Goal: Task Accomplishment & Management: Manage account settings

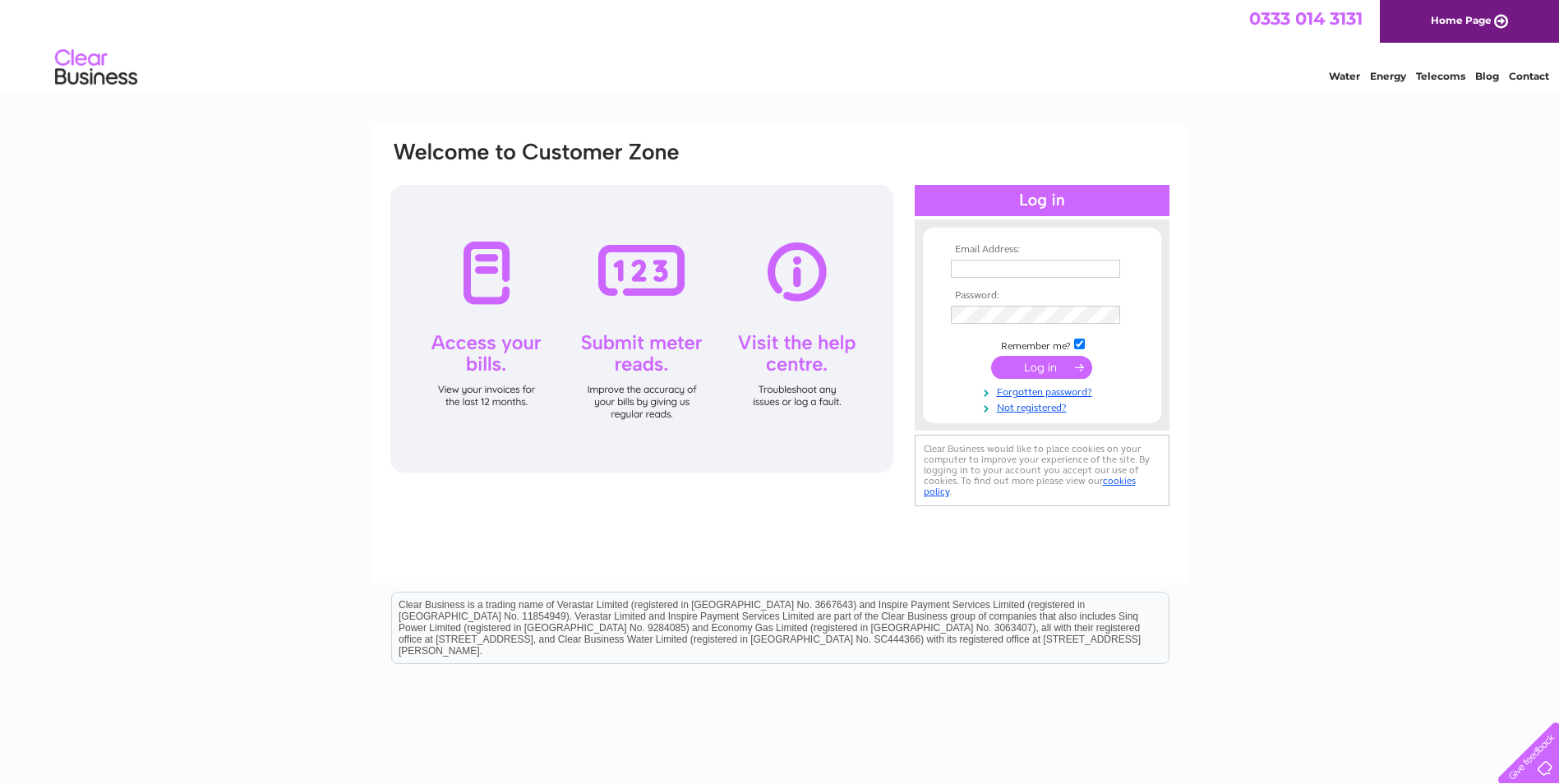
type input "sales@factory33.co.uk"
click at [1052, 370] on input "submit" at bounding box center [1042, 367] width 101 height 23
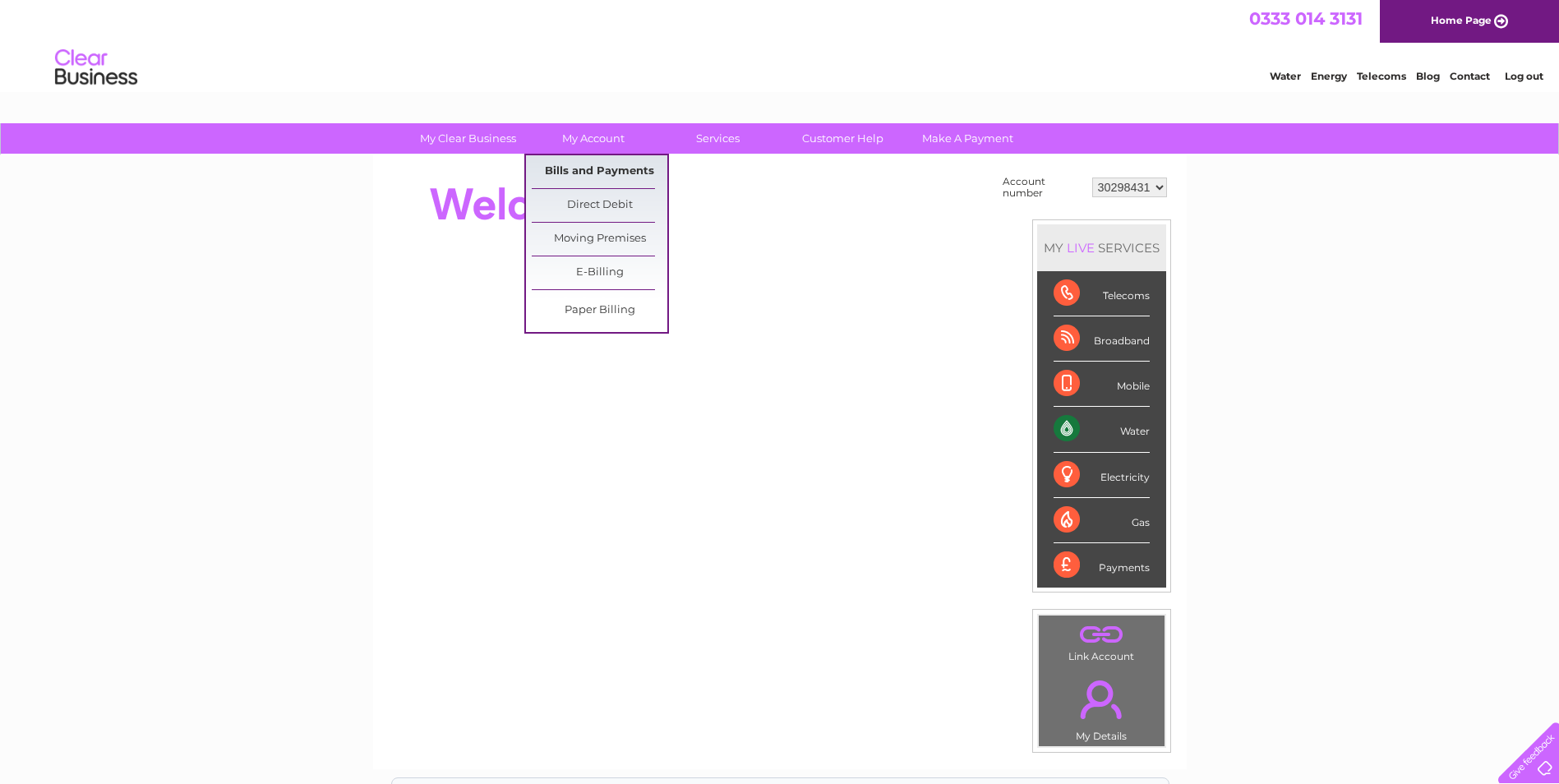
click at [601, 167] on link "Bills and Payments" at bounding box center [600, 172] width 136 height 33
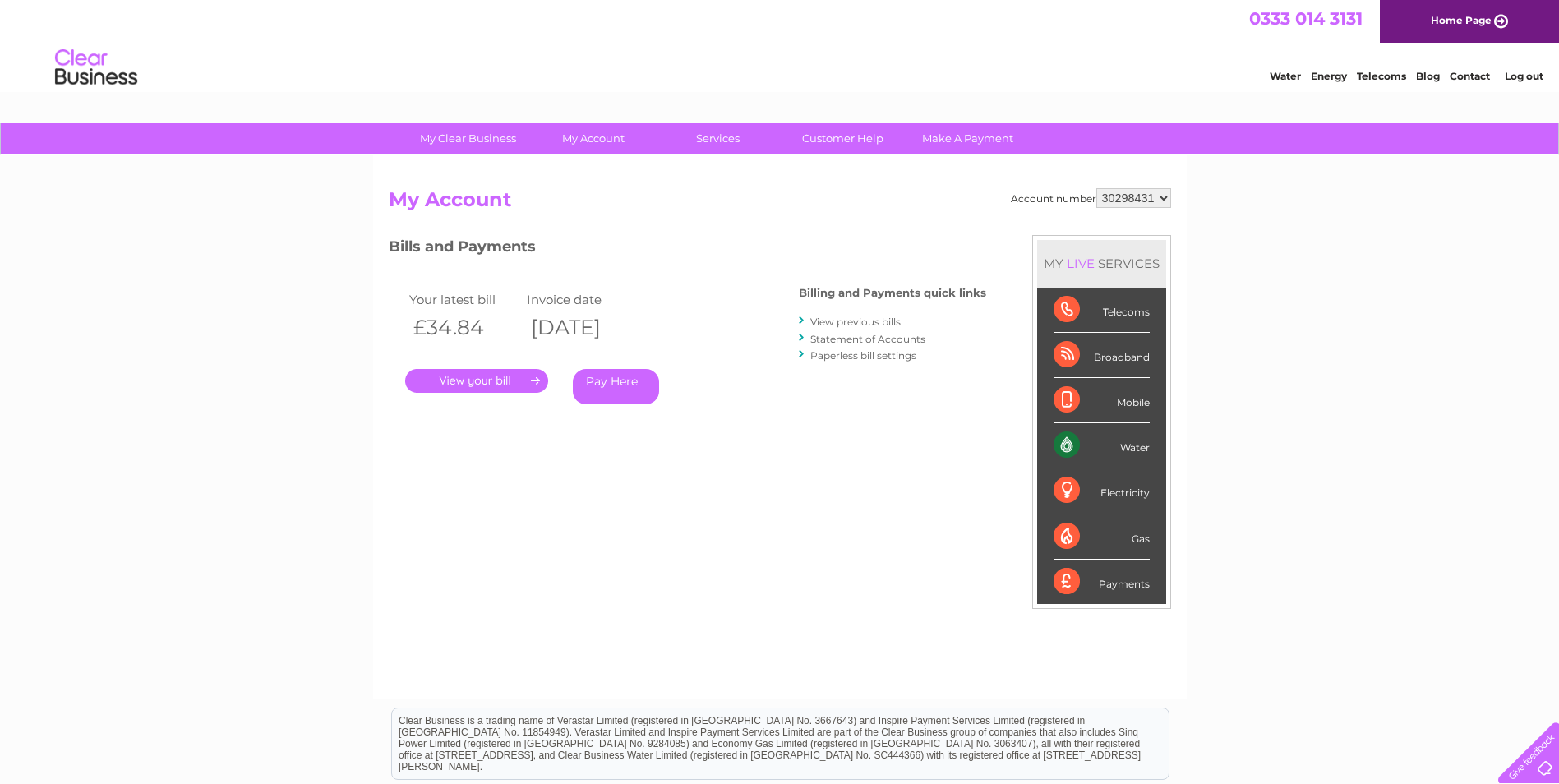
click at [478, 383] on link "." at bounding box center [477, 381] width 143 height 24
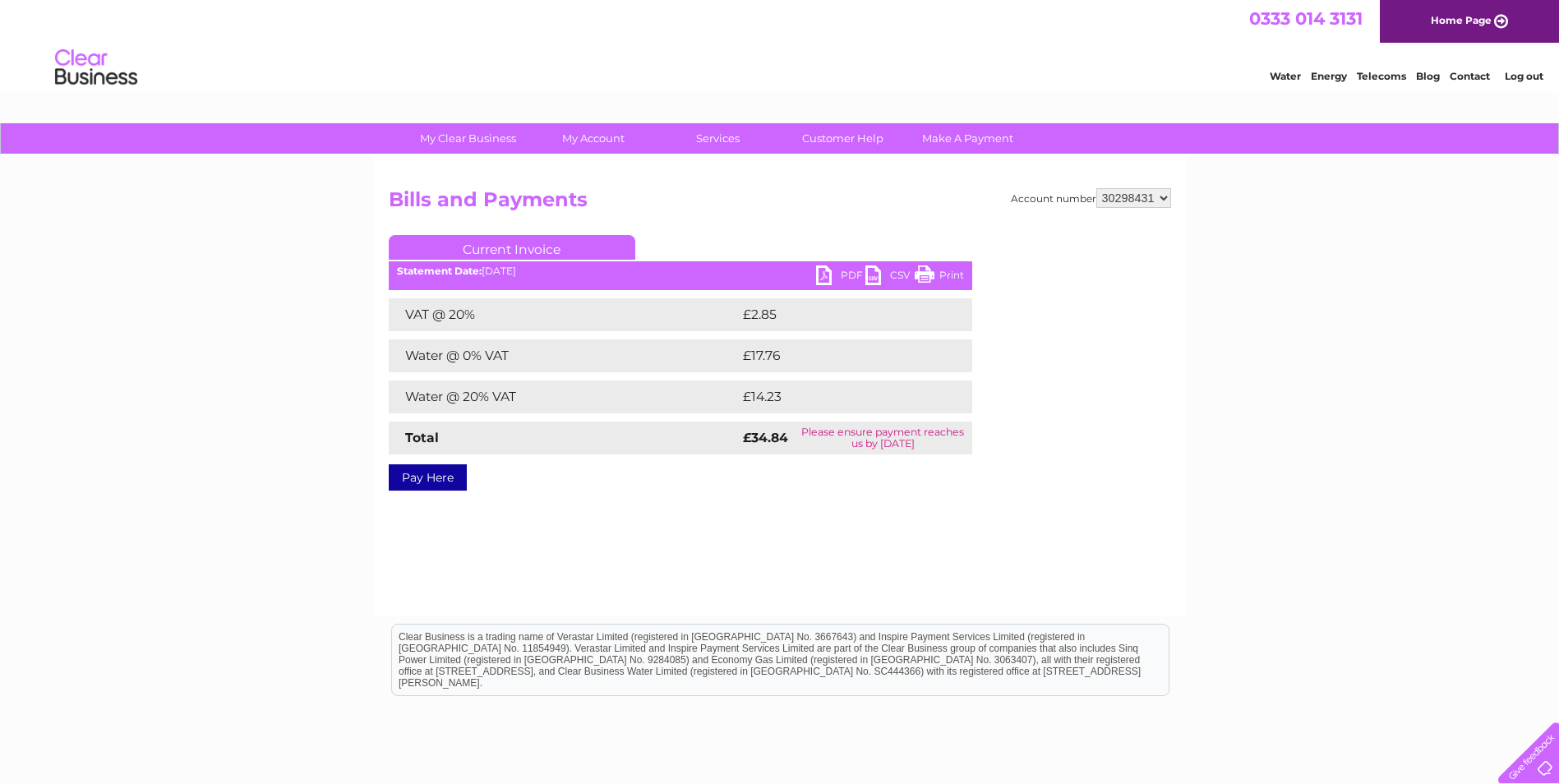
click at [849, 274] on link "PDF" at bounding box center [840, 277] width 49 height 24
